Goal: Task Accomplishment & Management: Use online tool/utility

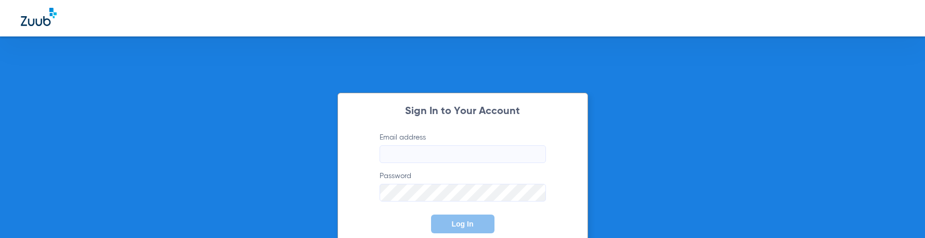
type input "[EMAIL_ADDRESS][DOMAIN_NAME]"
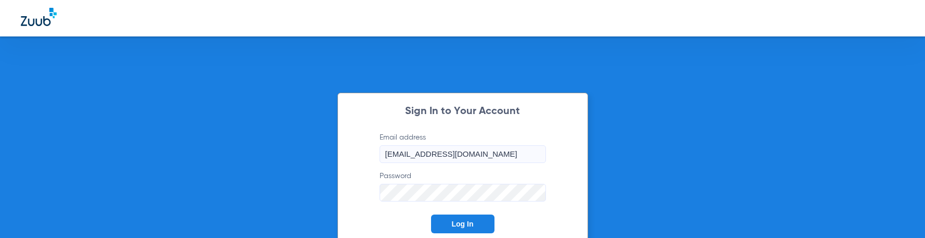
click at [454, 223] on span "Log In" at bounding box center [463, 224] width 22 height 8
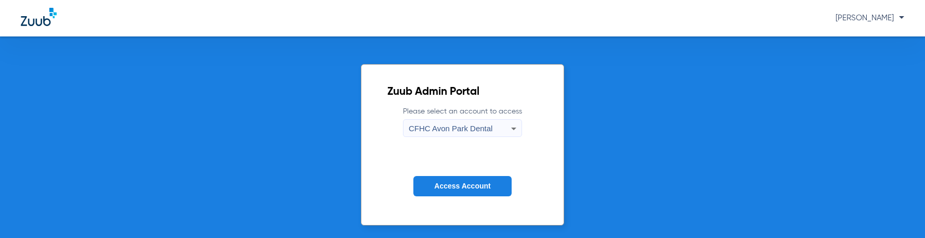
click at [457, 183] on span "Access Account" at bounding box center [462, 186] width 56 height 8
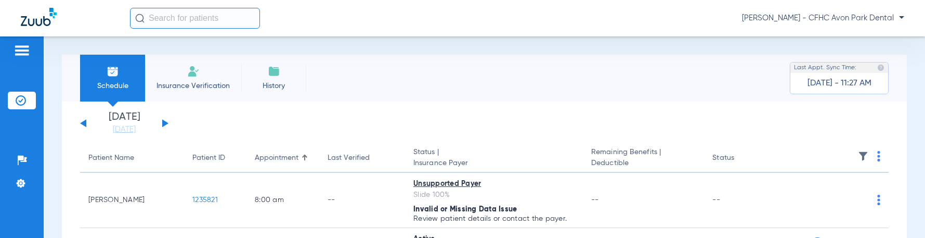
click at [196, 82] on span "Insurance Verification" at bounding box center [193, 86] width 81 height 10
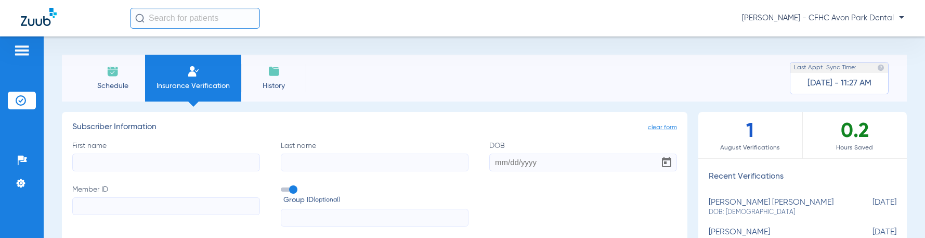
click at [110, 164] on input "First name" at bounding box center [166, 162] width 188 height 18
type input "[PERSON_NAME]"
click at [106, 166] on input "[PERSON_NAME]" at bounding box center [166, 162] width 188 height 18
type input "l"
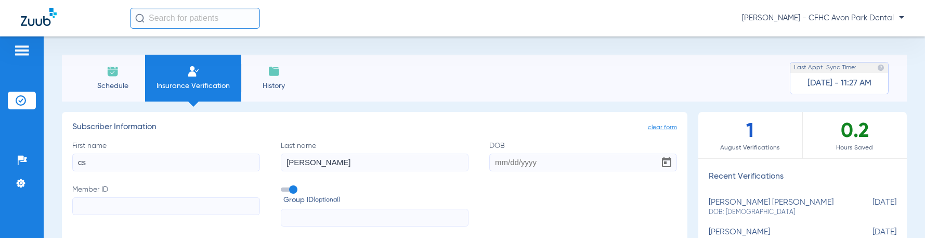
type input "c"
type input "A"
type input "[PERSON_NAME]"
click at [493, 161] on input "DOB" at bounding box center [583, 162] width 188 height 18
type input "0"
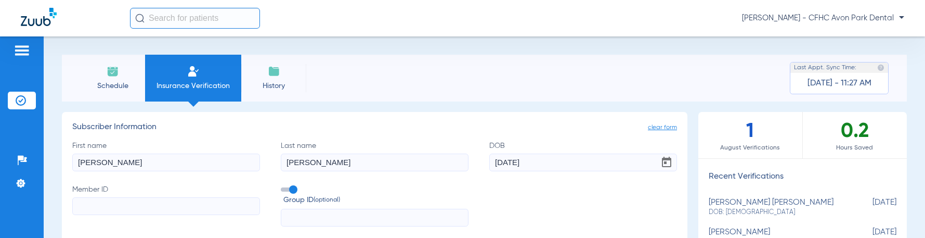
type input "[DATE]"
click at [468, 187] on div "First name [PERSON_NAME] Last name [PERSON_NAME] DOB [DEMOGRAPHIC_DATA] Member …" at bounding box center [374, 183] width 605 height 86
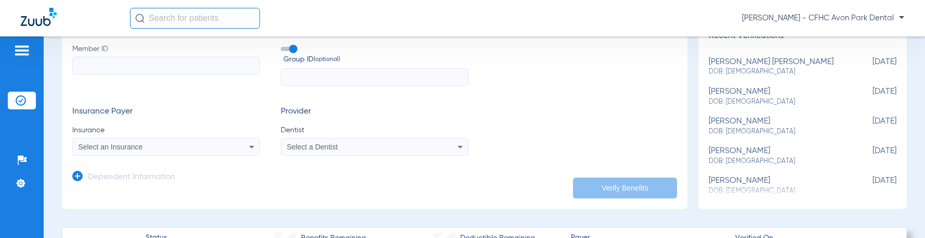
scroll to position [156, 0]
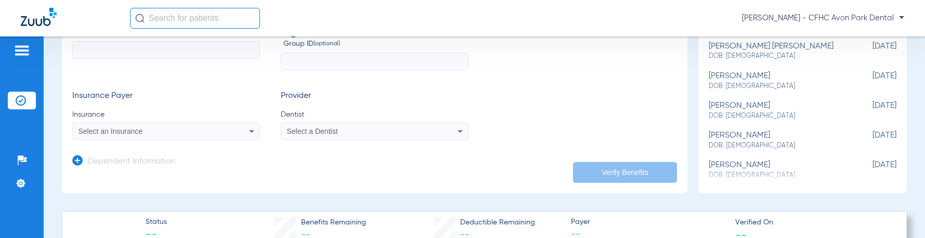
click at [458, 129] on icon at bounding box center [460, 131] width 12 height 12
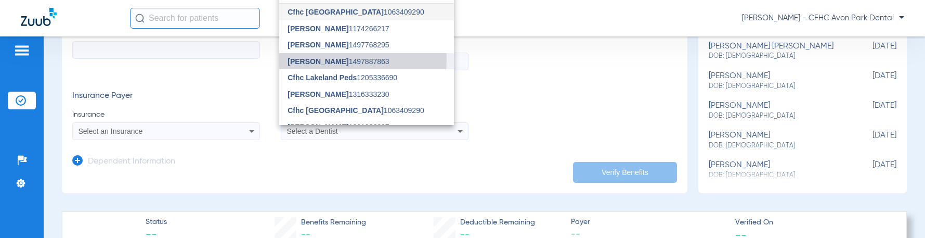
click at [330, 59] on span "[PERSON_NAME]" at bounding box center [318, 61] width 61 height 8
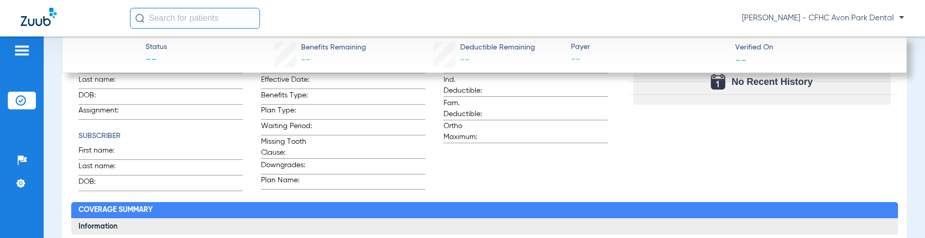
scroll to position [484, 0]
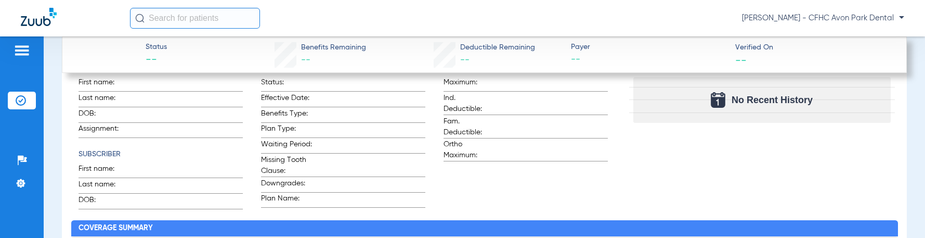
click at [162, 17] on input "text" at bounding box center [195, 18] width 130 height 21
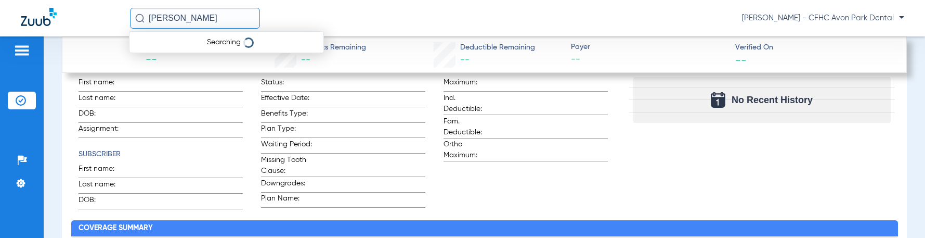
type input "[PERSON_NAME]"
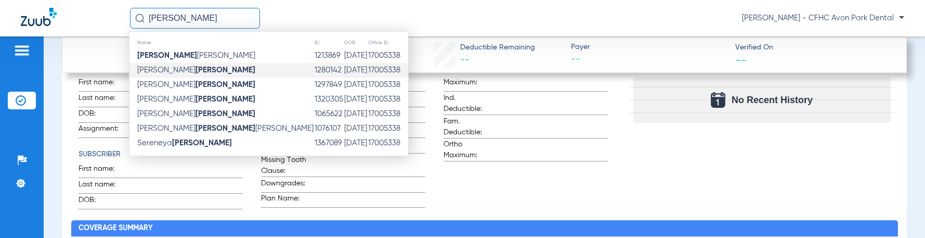
click at [196, 68] on strong "[PERSON_NAME]" at bounding box center [226, 70] width 60 height 8
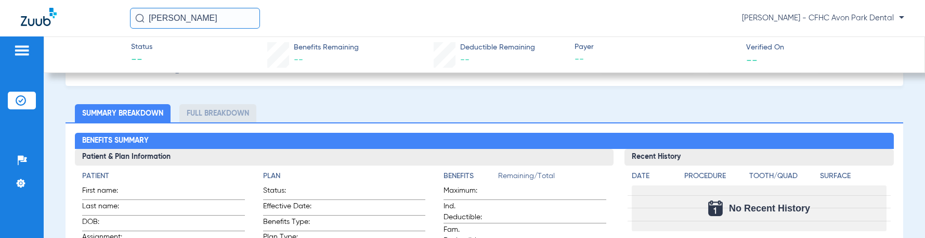
scroll to position [208, 0]
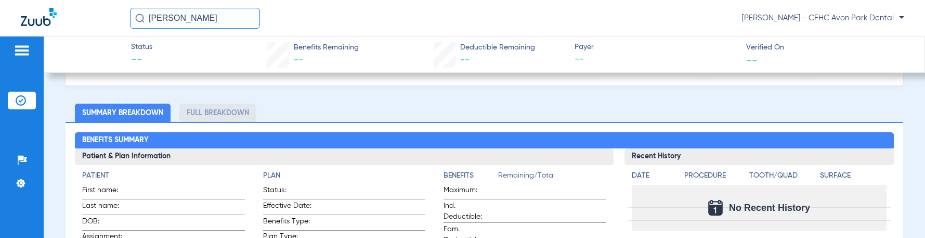
click at [110, 112] on li "Summary Breakdown" at bounding box center [123, 113] width 96 height 18
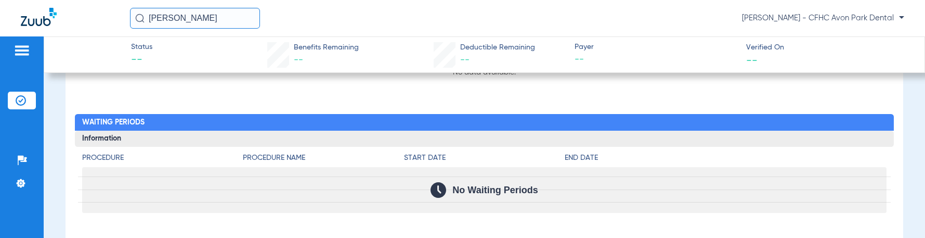
scroll to position [520, 0]
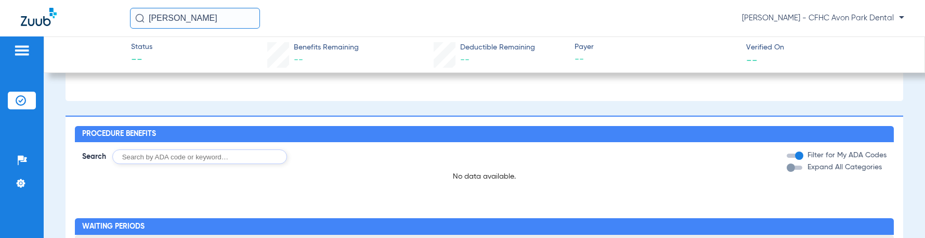
drag, startPoint x: 785, startPoint y: 173, endPoint x: 792, endPoint y: 173, distance: 6.8
click at [792, 170] on button "Expand All Categories" at bounding box center [796, 167] width 19 height 4
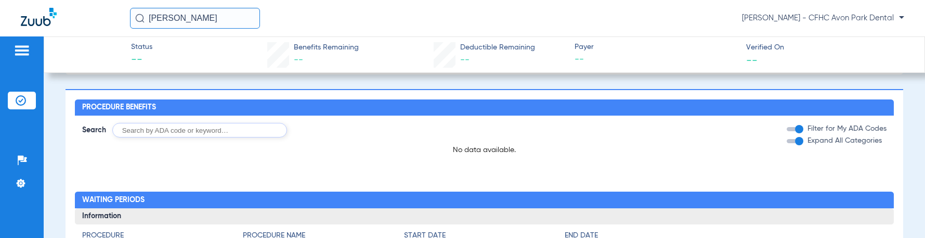
scroll to position [548, 0]
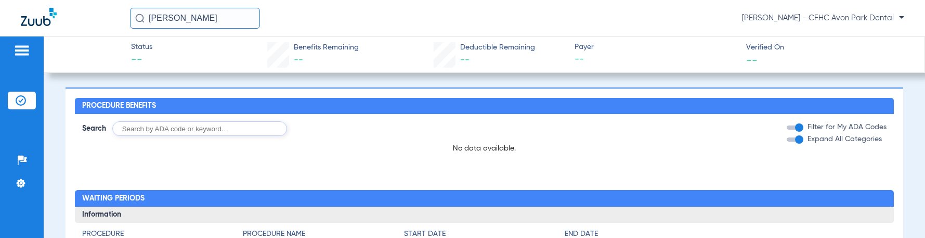
click at [324, 43] on span "Benefits Remaining" at bounding box center [326, 47] width 65 height 11
click at [317, 48] on span "Benefits Remaining" at bounding box center [326, 47] width 65 height 11
click at [507, 48] on span "Deductible Remaining" at bounding box center [497, 47] width 75 height 11
click at [582, 49] on span "Payer" at bounding box center [656, 47] width 162 height 11
click at [756, 45] on span "Verified On" at bounding box center [827, 47] width 162 height 11
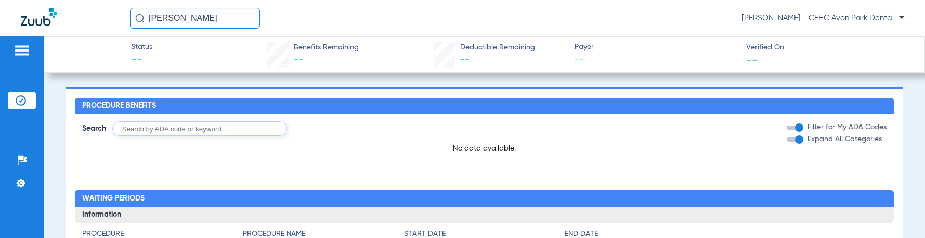
click at [106, 43] on div "Status -- Benefits Remaining -- Deductible Remaining -- Payer -- Verified On --" at bounding box center [485, 54] width 882 height 36
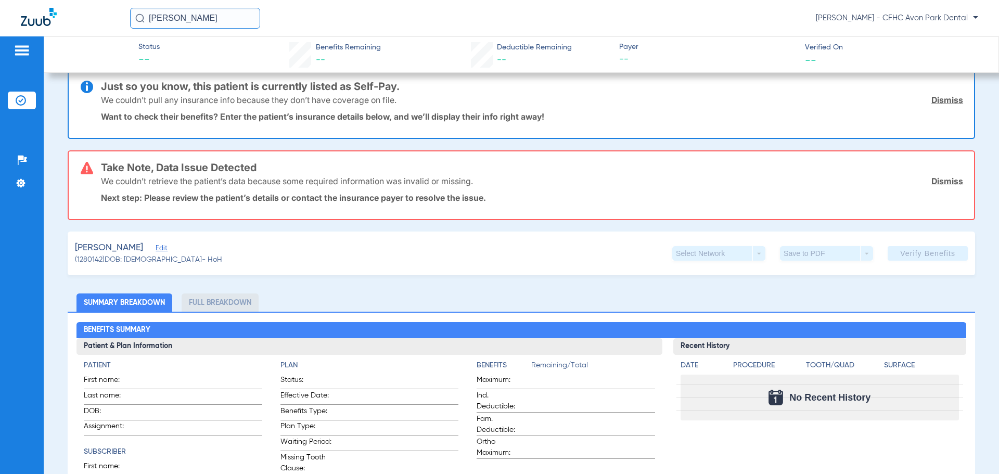
scroll to position [0, 0]
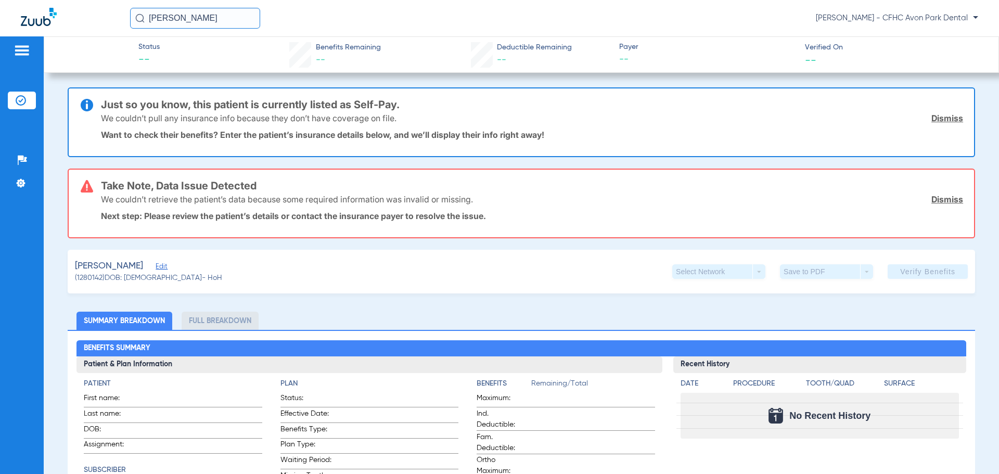
click at [925, 199] on link "Dismiss" at bounding box center [947, 199] width 32 height 10
